Goal: Obtain resource: Obtain resource

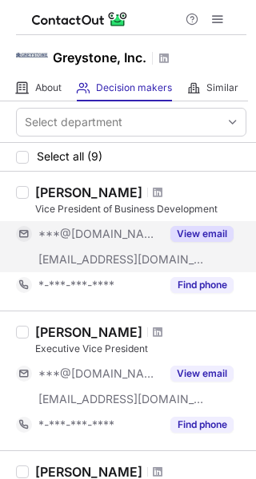
click at [197, 230] on button "View email" at bounding box center [201, 234] width 63 height 16
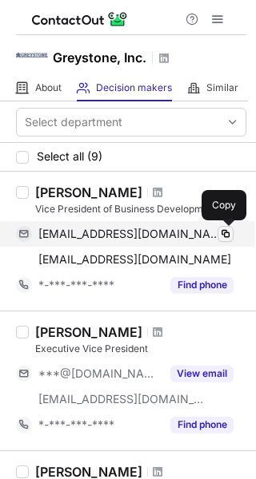
click at [230, 236] on span at bounding box center [225, 234] width 13 height 13
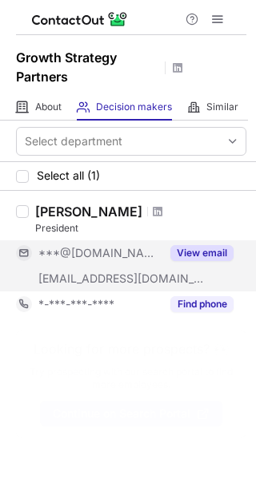
click at [195, 248] on button "View email" at bounding box center [201, 253] width 63 height 16
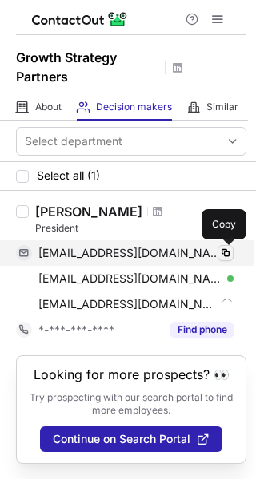
click at [221, 252] on span at bounding box center [225, 253] width 13 height 13
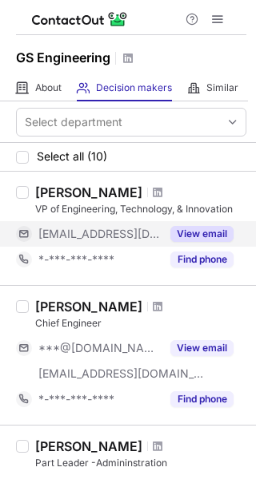
click at [198, 241] on button "View email" at bounding box center [201, 234] width 63 height 16
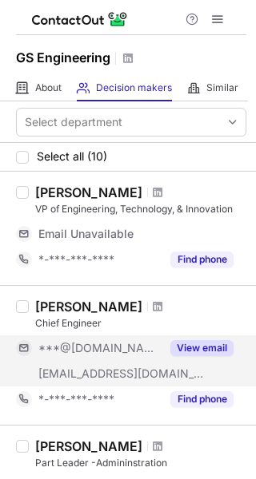
click at [210, 348] on button "View email" at bounding box center [201, 348] width 63 height 16
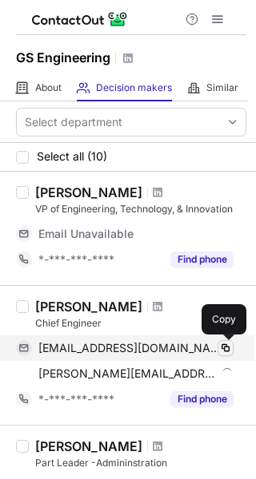
click at [225, 345] on span at bounding box center [225, 348] width 13 height 13
